Goal: Information Seeking & Learning: Learn about a topic

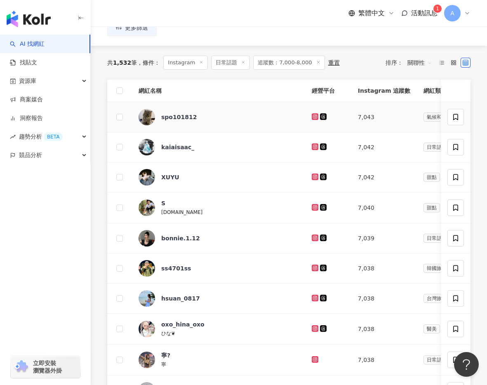
click at [313, 117] on icon at bounding box center [314, 116] width 3 height 3
click at [313, 145] on icon at bounding box center [314, 146] width 3 height 3
click at [313, 176] on icon at bounding box center [314, 176] width 3 height 3
click at [312, 210] on icon at bounding box center [315, 207] width 7 height 7
click at [312, 235] on icon at bounding box center [315, 238] width 7 height 7
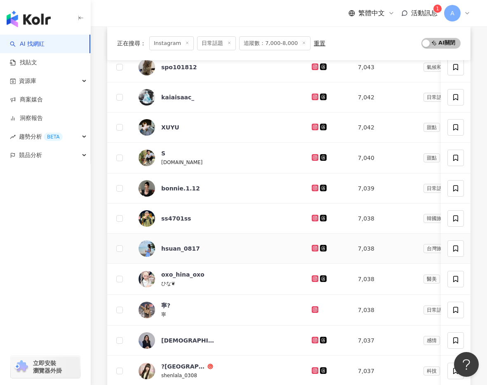
scroll to position [150, 0]
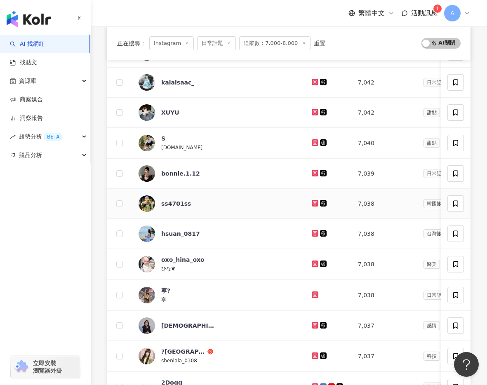
click at [313, 203] on icon at bounding box center [314, 202] width 3 height 3
click at [313, 232] on icon at bounding box center [314, 232] width 3 height 3
click at [312, 261] on icon at bounding box center [315, 264] width 7 height 7
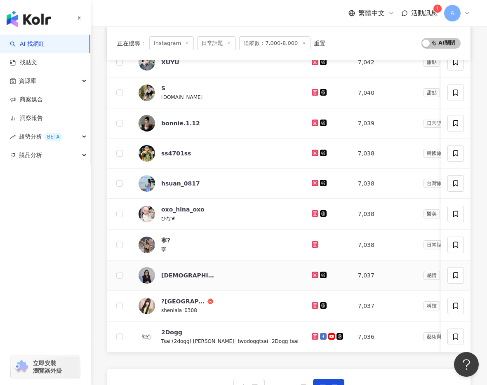
scroll to position [211, 0]
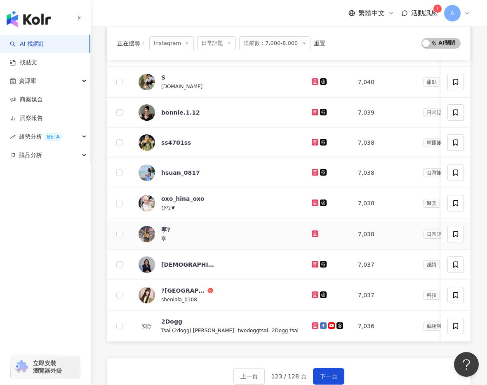
click at [312, 233] on icon at bounding box center [314, 233] width 5 height 5
click at [313, 263] on icon at bounding box center [314, 263] width 3 height 3
click at [313, 293] on icon at bounding box center [314, 294] width 3 height 3
click at [312, 323] on g at bounding box center [315, 325] width 7 height 7
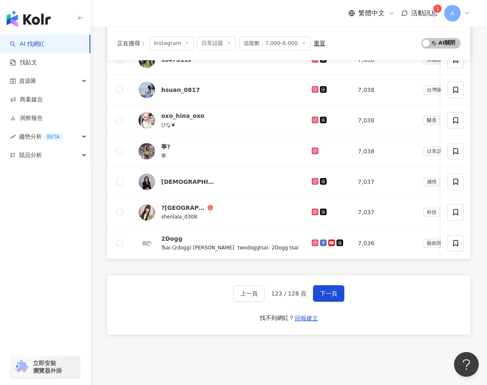
scroll to position [309, 0]
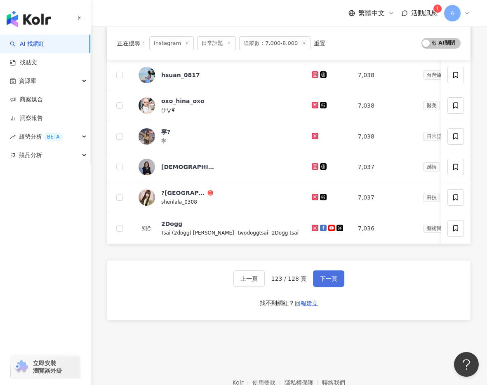
click at [332, 274] on button "下一頁" at bounding box center [328, 278] width 31 height 16
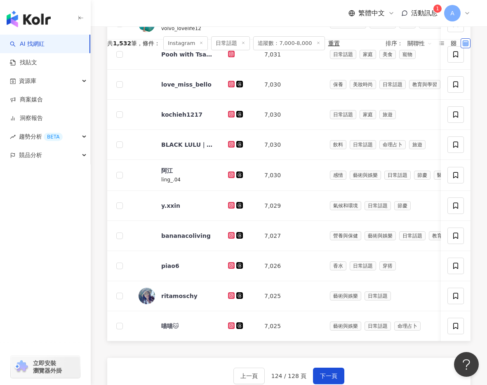
scroll to position [38, 0]
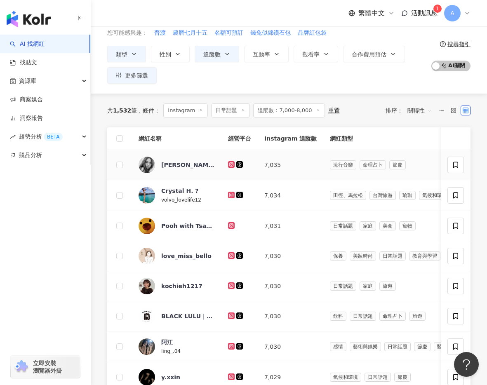
click at [232, 165] on icon at bounding box center [231, 163] width 3 height 3
click at [233, 194] on icon at bounding box center [231, 194] width 3 height 3
click at [232, 223] on icon at bounding box center [231, 224] width 3 height 3
click at [233, 255] on icon at bounding box center [231, 255] width 3 height 3
click at [233, 283] on icon at bounding box center [231, 285] width 7 height 7
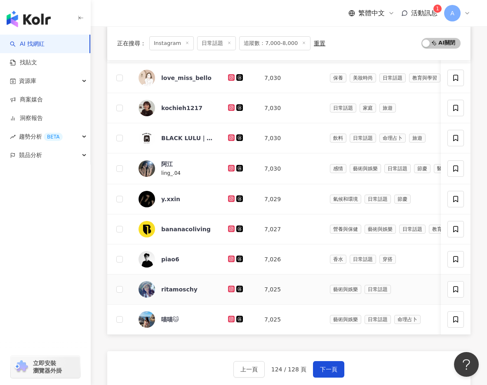
scroll to position [249, 0]
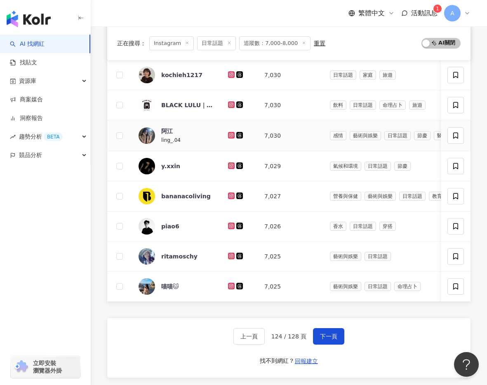
click at [228, 134] on icon at bounding box center [231, 135] width 7 height 7
click at [229, 164] on icon at bounding box center [231, 165] width 5 height 5
click at [232, 223] on icon at bounding box center [231, 226] width 7 height 7
click at [232, 254] on icon at bounding box center [231, 256] width 5 height 5
click at [232, 286] on icon at bounding box center [231, 286] width 5 height 5
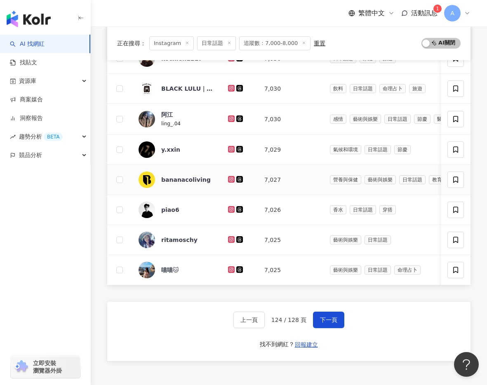
scroll to position [271, 0]
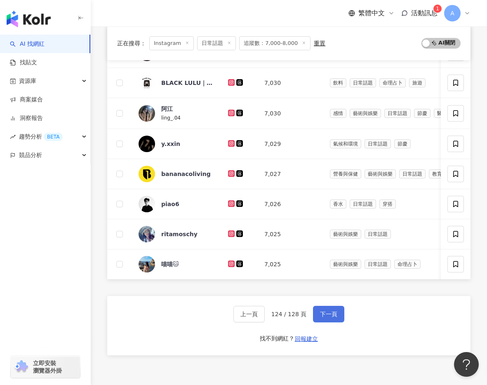
click at [330, 315] on span "下一頁" at bounding box center [328, 314] width 17 height 7
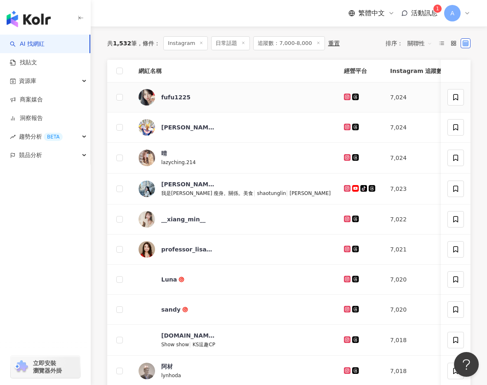
scroll to position [89, 0]
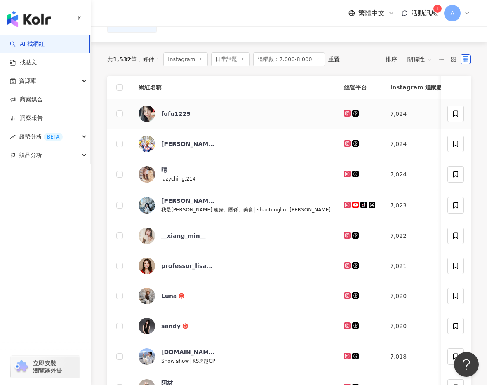
click at [346, 113] on icon at bounding box center [346, 113] width 1 height 1
click at [345, 142] on icon at bounding box center [346, 142] width 3 height 3
click at [345, 173] on icon at bounding box center [347, 173] width 5 height 5
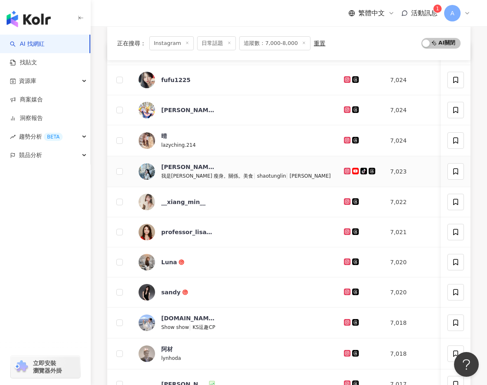
scroll to position [127, 0]
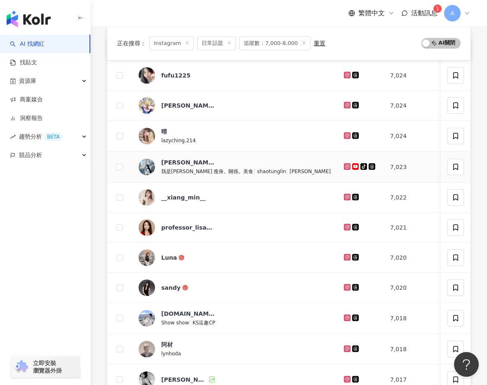
click at [346, 166] on icon at bounding box center [346, 166] width 1 height 1
click at [346, 197] on icon at bounding box center [346, 196] width 1 height 1
click at [345, 226] on icon at bounding box center [347, 227] width 5 height 5
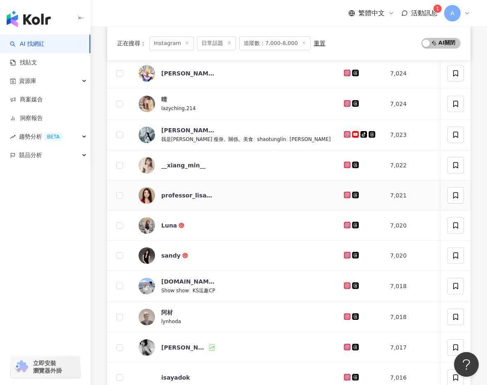
scroll to position [167, 0]
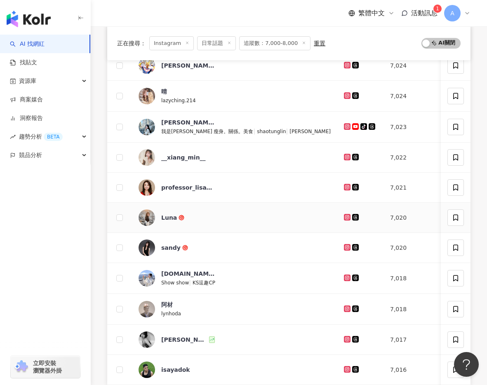
click at [345, 219] on icon at bounding box center [347, 217] width 5 height 5
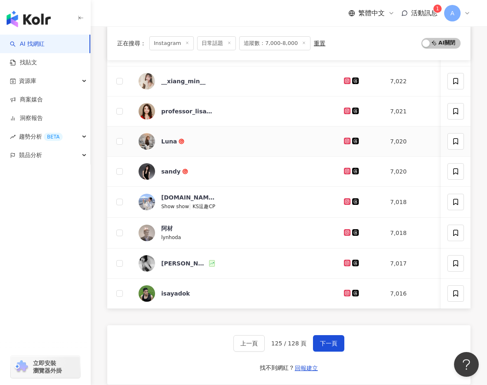
scroll to position [251, 0]
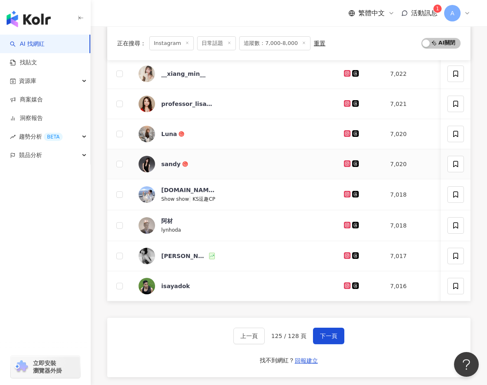
click at [345, 164] on icon at bounding box center [346, 163] width 3 height 3
click at [345, 193] on icon at bounding box center [346, 193] width 3 height 3
click at [345, 223] on icon at bounding box center [347, 225] width 5 height 5
click at [344, 253] on icon at bounding box center [347, 255] width 7 height 7
click at [345, 283] on icon at bounding box center [347, 285] width 5 height 5
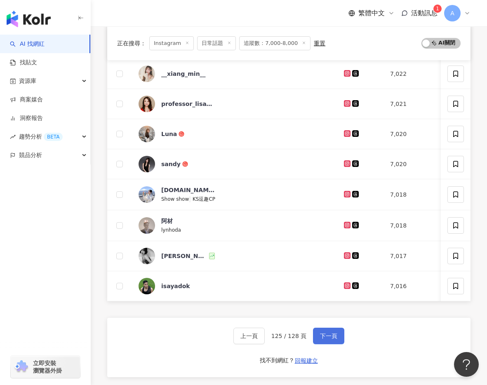
click at [335, 333] on span "下一頁" at bounding box center [328, 336] width 17 height 7
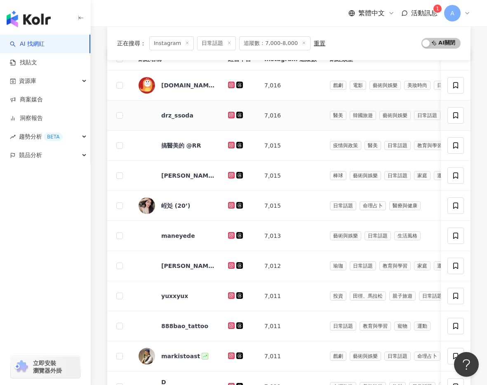
scroll to position [119, 0]
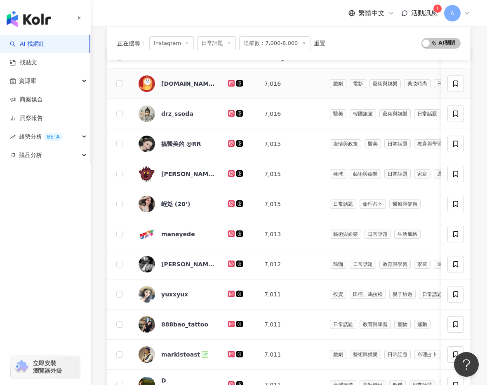
click at [232, 83] on icon at bounding box center [231, 83] width 5 height 5
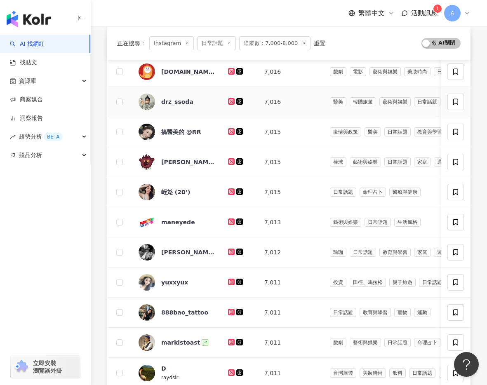
click at [232, 99] on icon at bounding box center [231, 101] width 5 height 5
click at [229, 133] on icon at bounding box center [231, 131] width 7 height 7
click at [230, 159] on icon at bounding box center [231, 161] width 7 height 7
click at [232, 191] on icon at bounding box center [231, 191] width 5 height 5
